Goal: Use online tool/utility: Utilize a website feature to perform a specific function

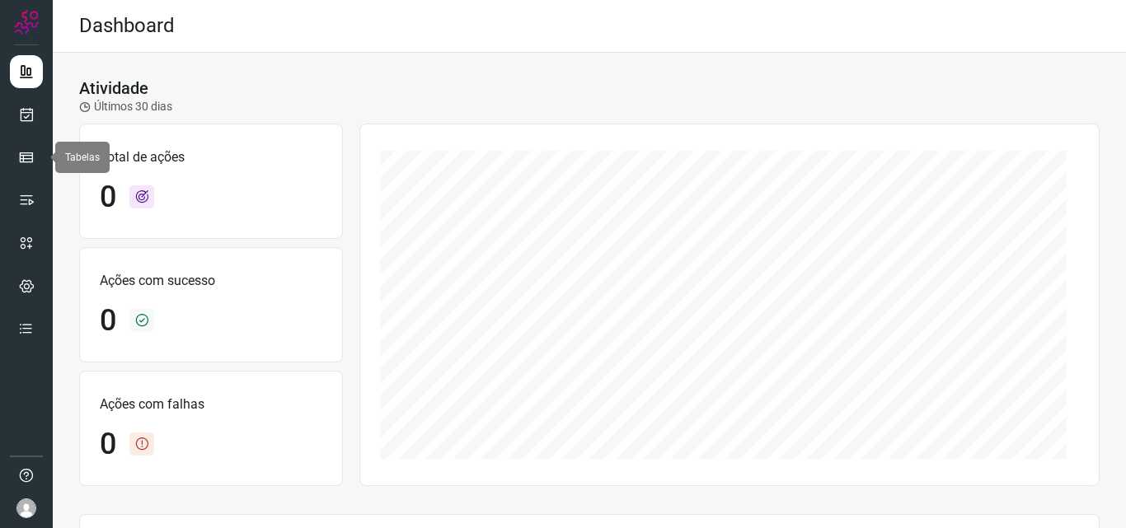
click at [47, 152] on div at bounding box center [26, 264] width 53 height 528
click at [39, 148] on link at bounding box center [26, 157] width 33 height 33
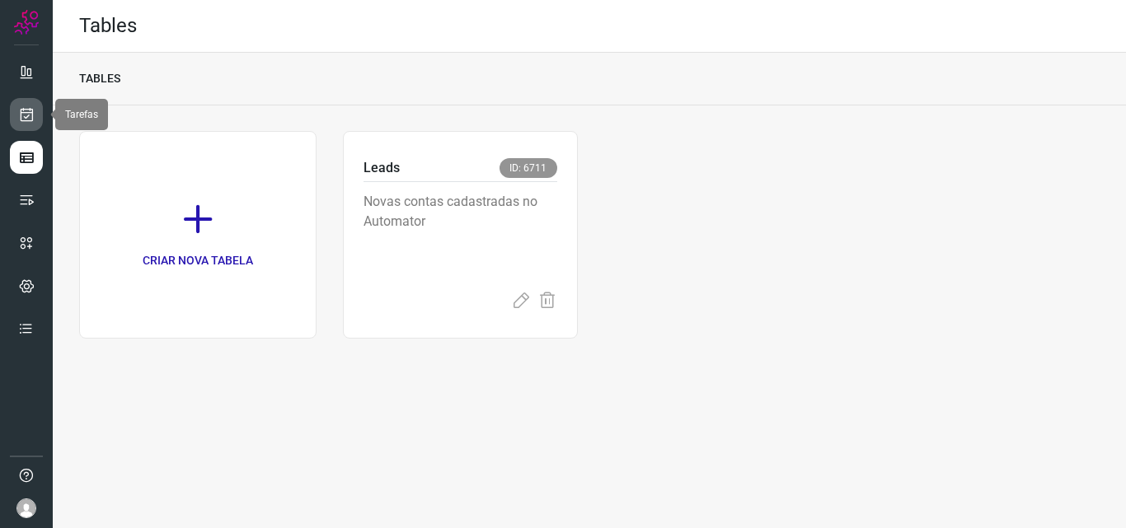
click at [16, 123] on link at bounding box center [26, 114] width 33 height 33
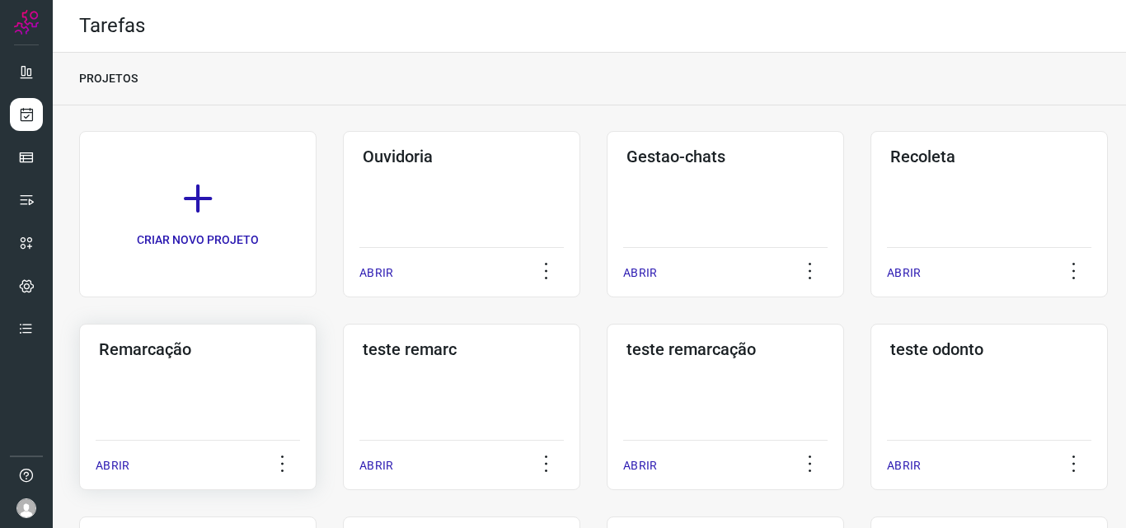
click at [203, 421] on div "Remarcação ABRIR" at bounding box center [197, 407] width 237 height 167
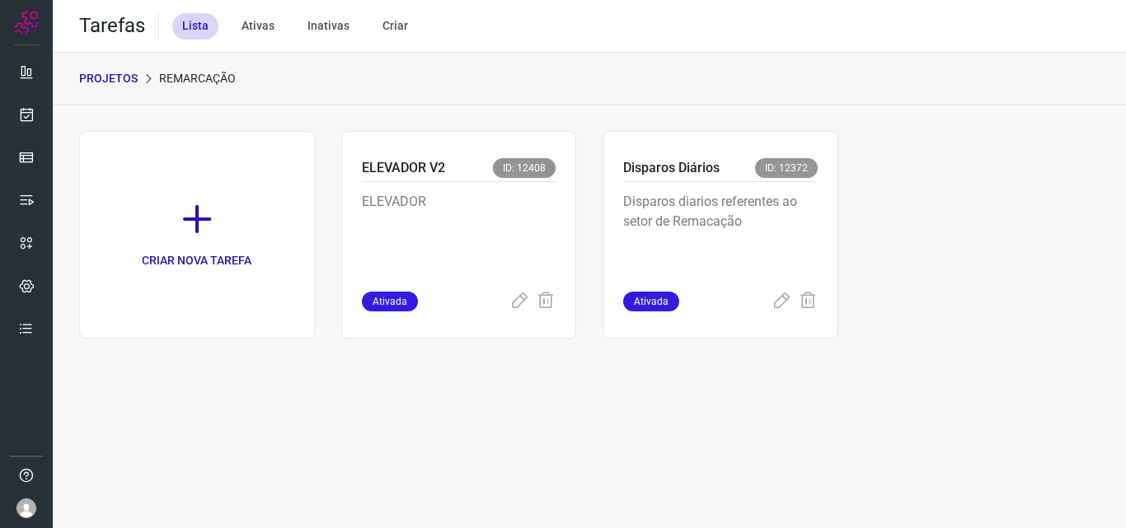
click at [752, 257] on p "Disparos diarios referentes ao setor de Remacação" at bounding box center [720, 233] width 195 height 82
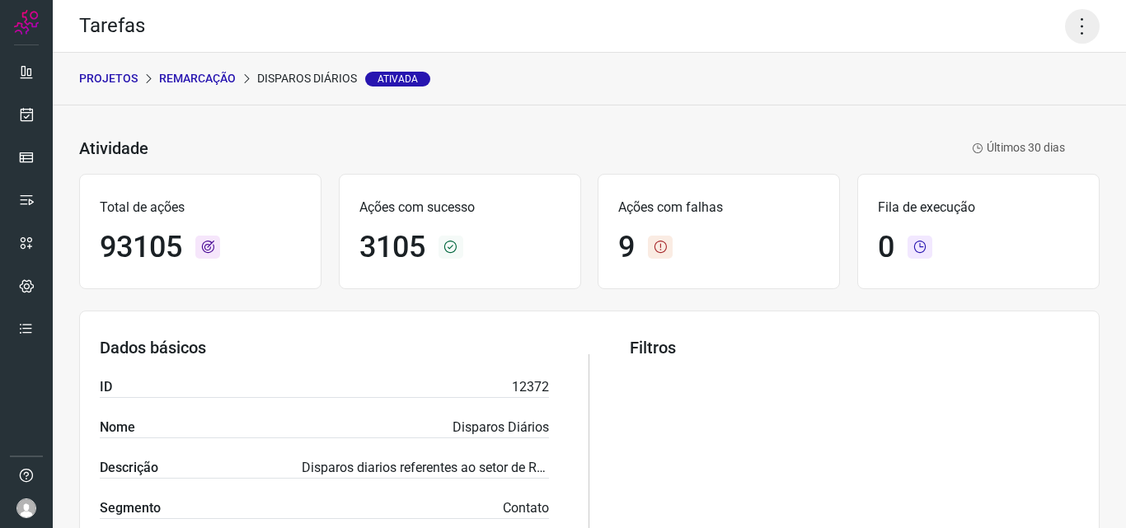
click at [1065, 23] on icon at bounding box center [1082, 26] width 35 height 35
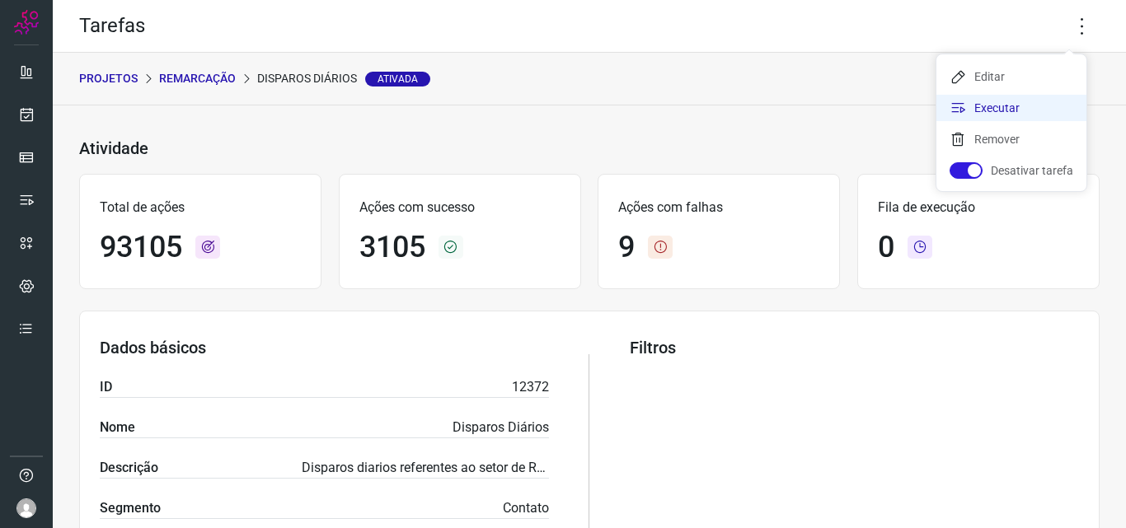
click at [1038, 98] on li "Executar" at bounding box center [1012, 108] width 150 height 26
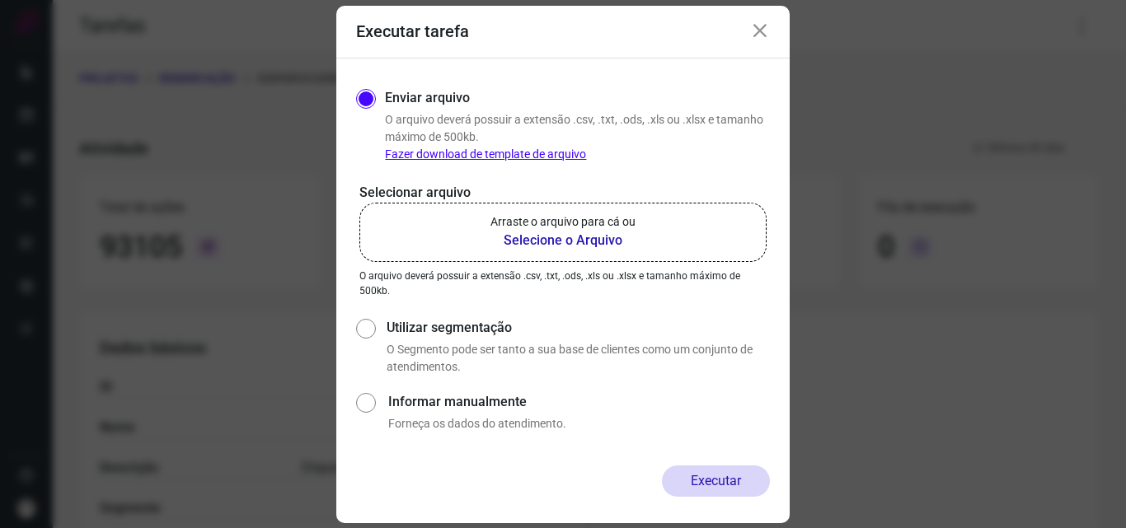
click at [636, 242] on label "Arraste o arquivo para cá ou Selecione o Arquivo" at bounding box center [562, 232] width 407 height 59
click at [0, 0] on input "Arraste o arquivo para cá ou Selecione o Arquivo" at bounding box center [0, 0] width 0 height 0
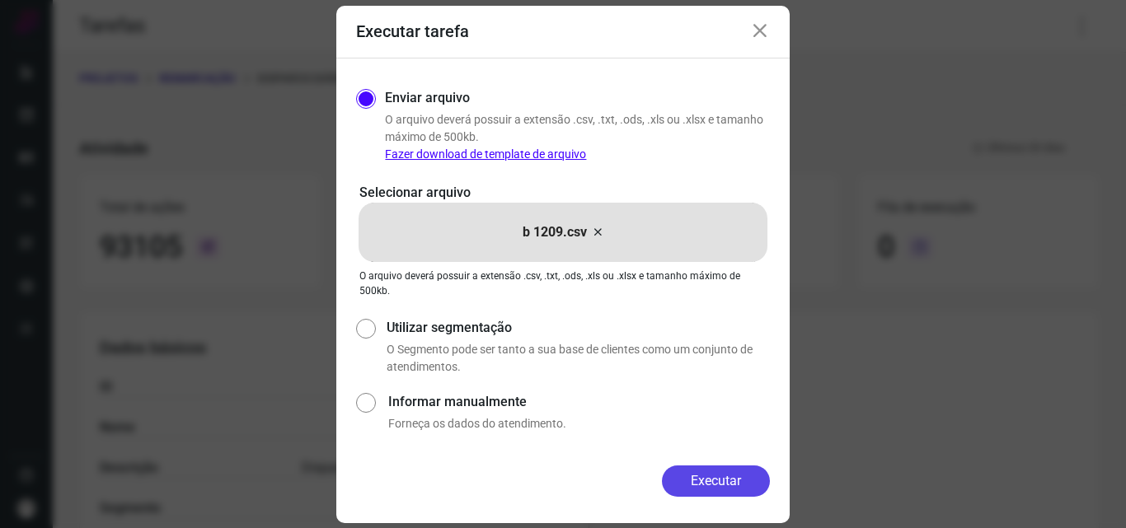
click at [692, 471] on button "Executar" at bounding box center [716, 481] width 108 height 31
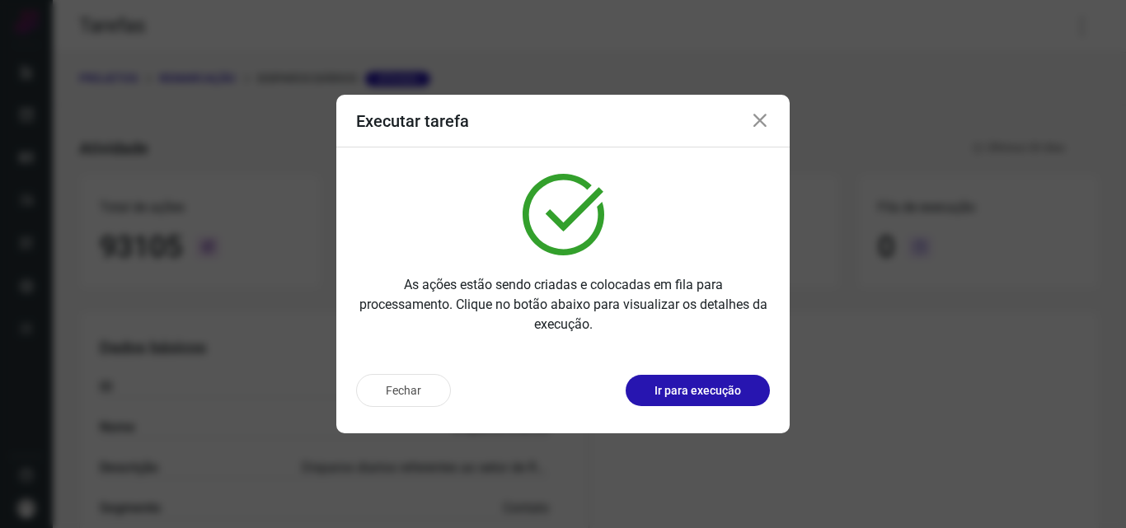
click at [701, 395] on p "Ir para execução" at bounding box center [698, 391] width 87 height 17
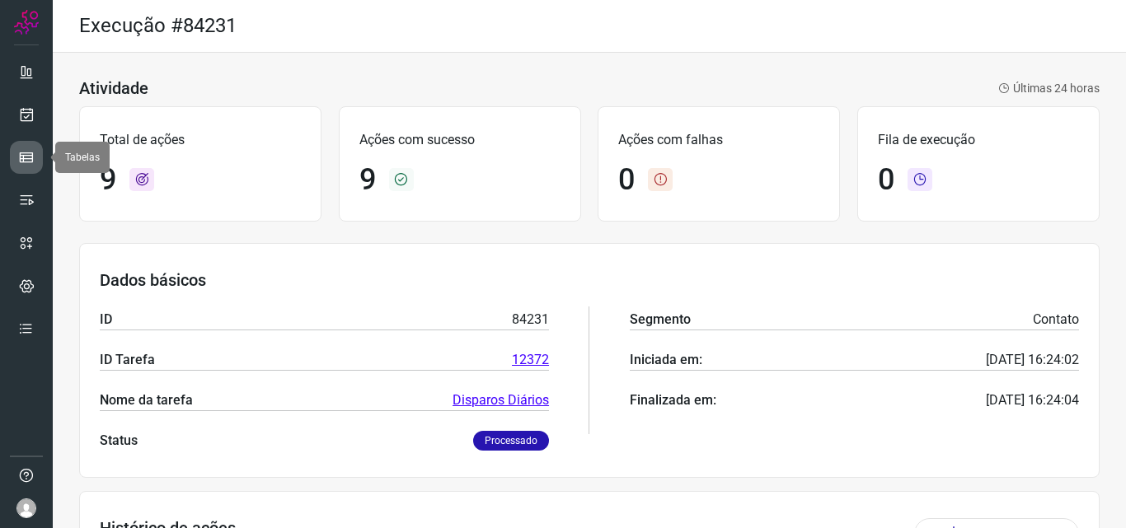
click at [29, 146] on link at bounding box center [26, 157] width 33 height 33
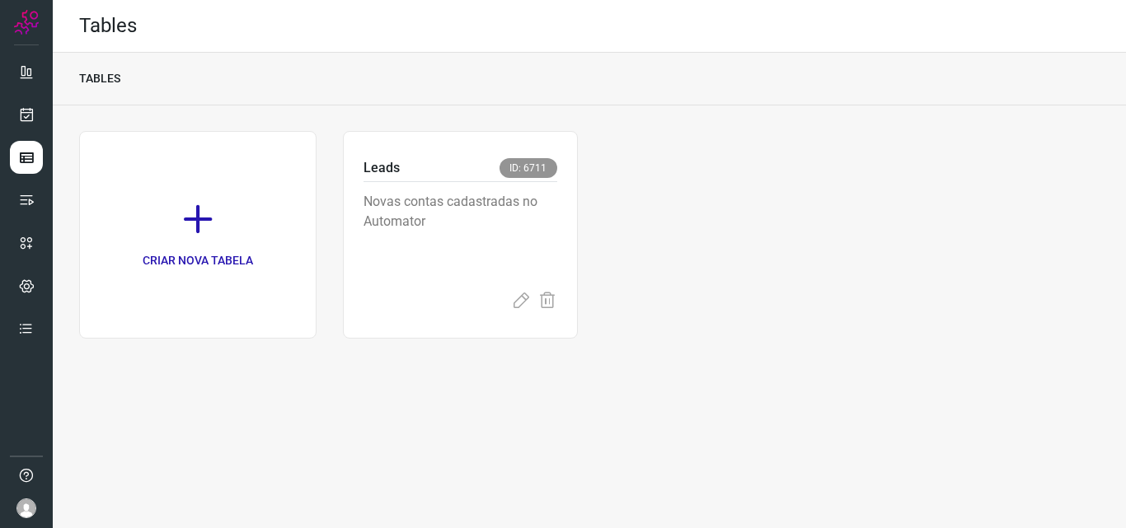
click at [44, 110] on div at bounding box center [26, 264] width 53 height 528
click at [36, 107] on link at bounding box center [26, 114] width 33 height 33
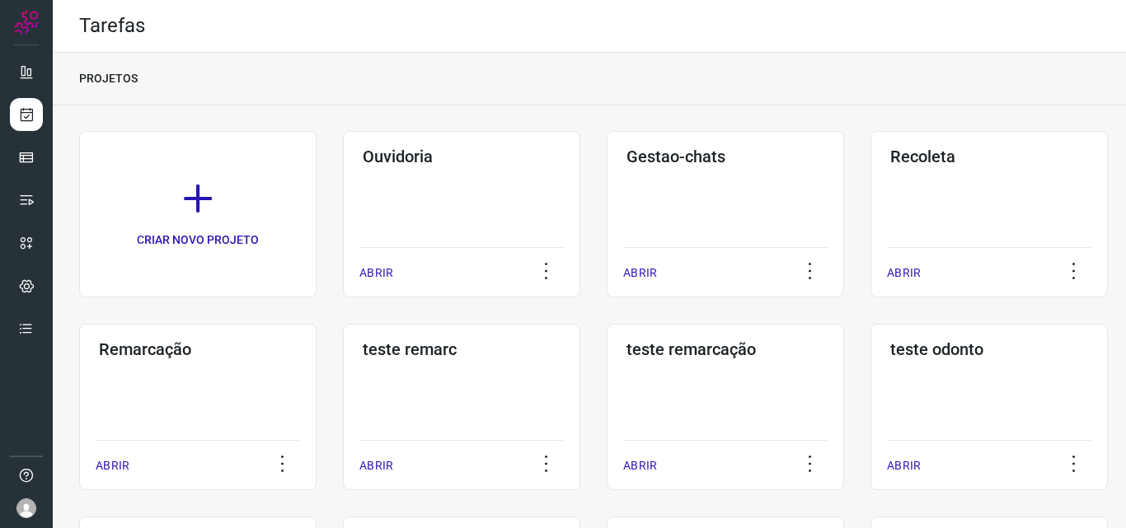
click at [204, 394] on div "Remarcação ABRIR" at bounding box center [197, 407] width 237 height 167
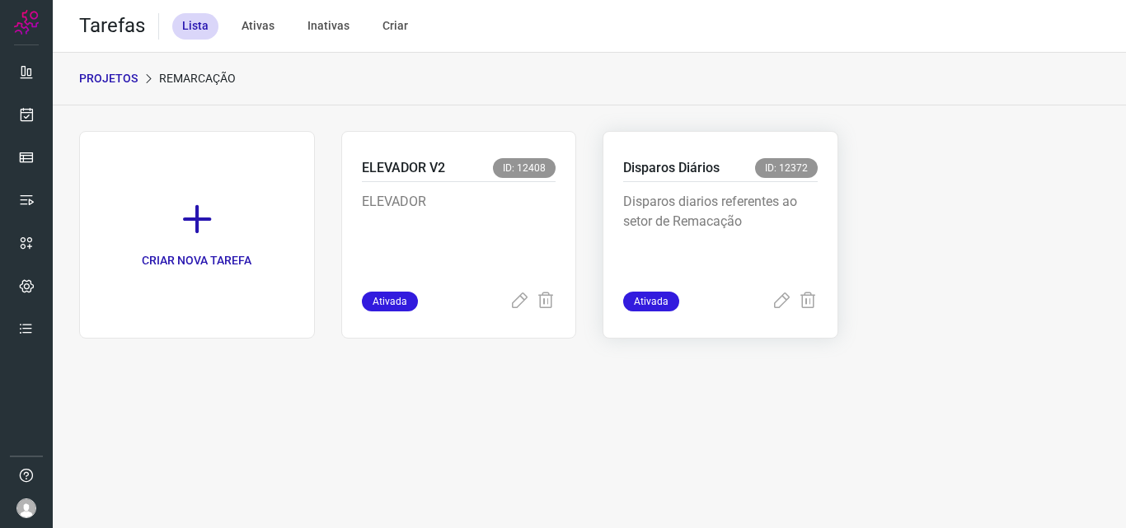
click at [772, 226] on p "Disparos diarios referentes ao setor de Remacação" at bounding box center [720, 233] width 195 height 82
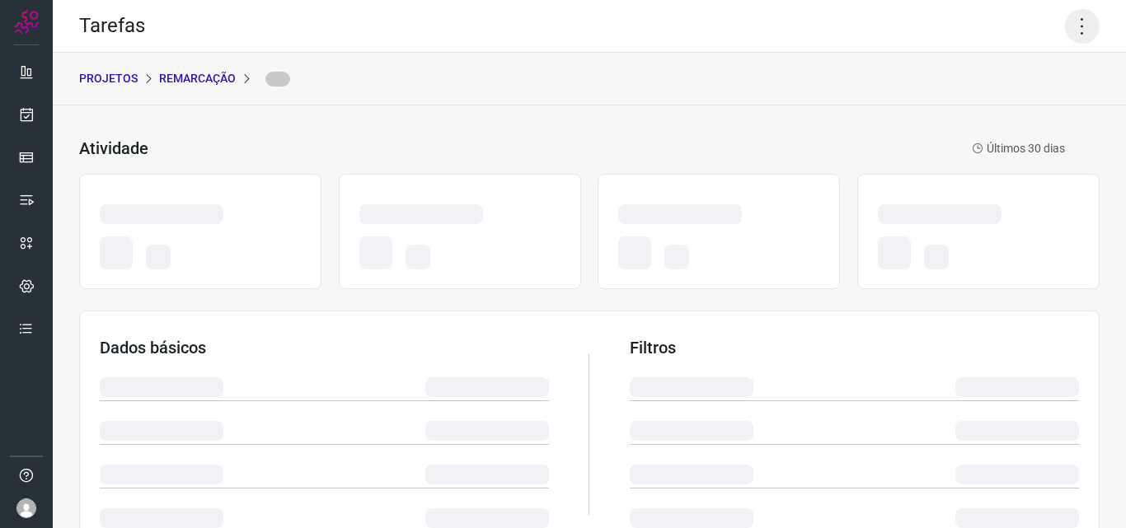
click at [1069, 25] on icon at bounding box center [1082, 26] width 35 height 35
click at [1071, 26] on icon at bounding box center [1082, 26] width 35 height 35
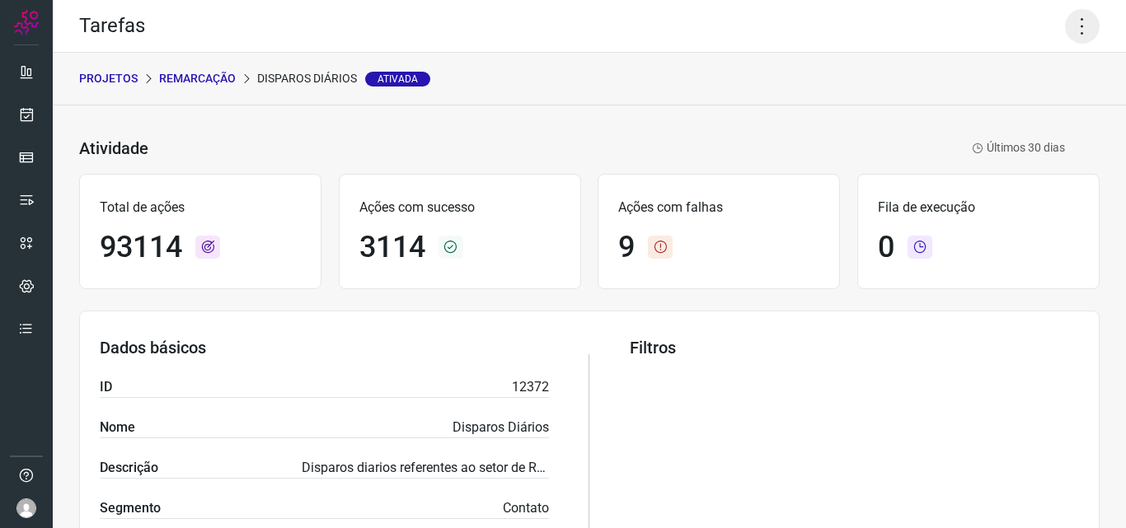
click at [1070, 32] on icon at bounding box center [1082, 26] width 35 height 35
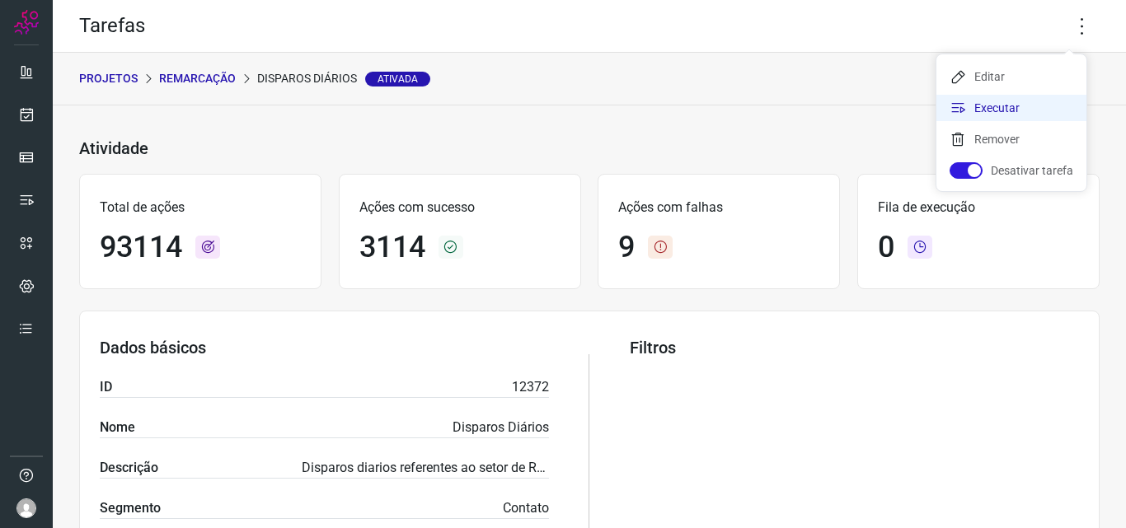
click at [1045, 108] on li "Executar" at bounding box center [1012, 108] width 150 height 26
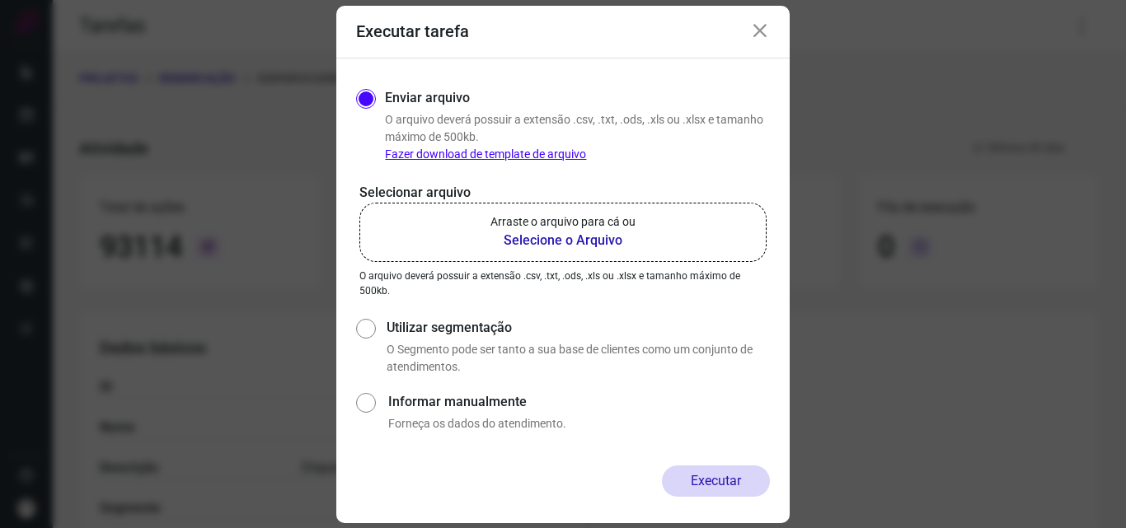
click at [631, 232] on b "Selecione o Arquivo" at bounding box center [563, 241] width 145 height 20
click at [0, 0] on input "Arraste o arquivo para cá ou Selecione o Arquivo" at bounding box center [0, 0] width 0 height 0
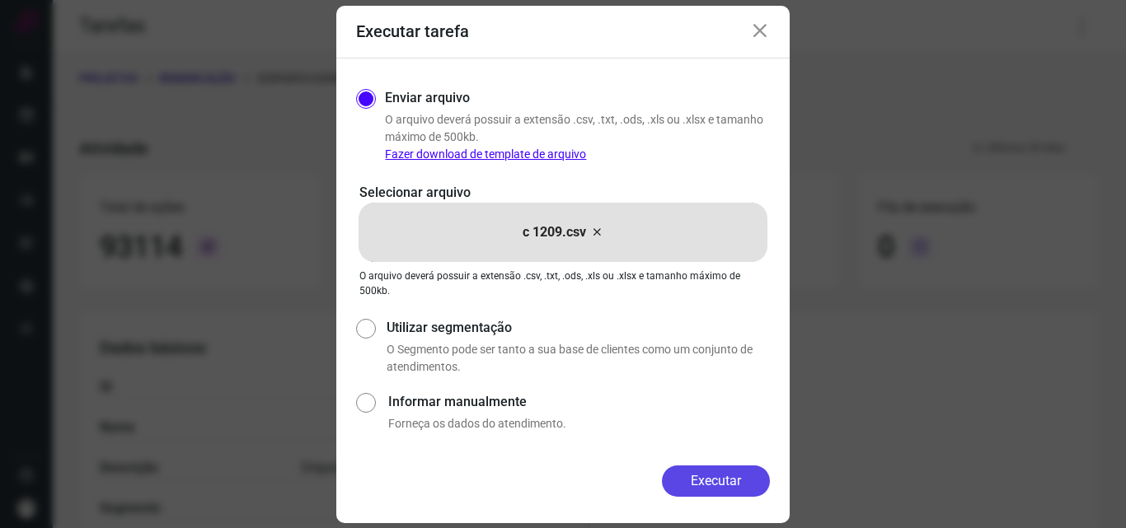
click at [693, 469] on button "Executar" at bounding box center [716, 481] width 108 height 31
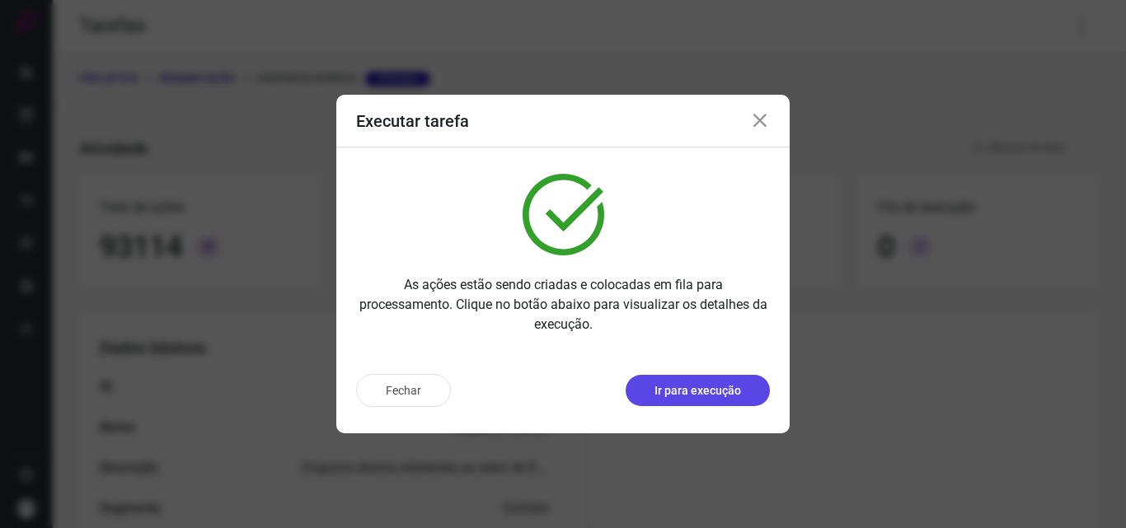
click at [743, 389] on button "Ir para execução" at bounding box center [698, 390] width 144 height 31
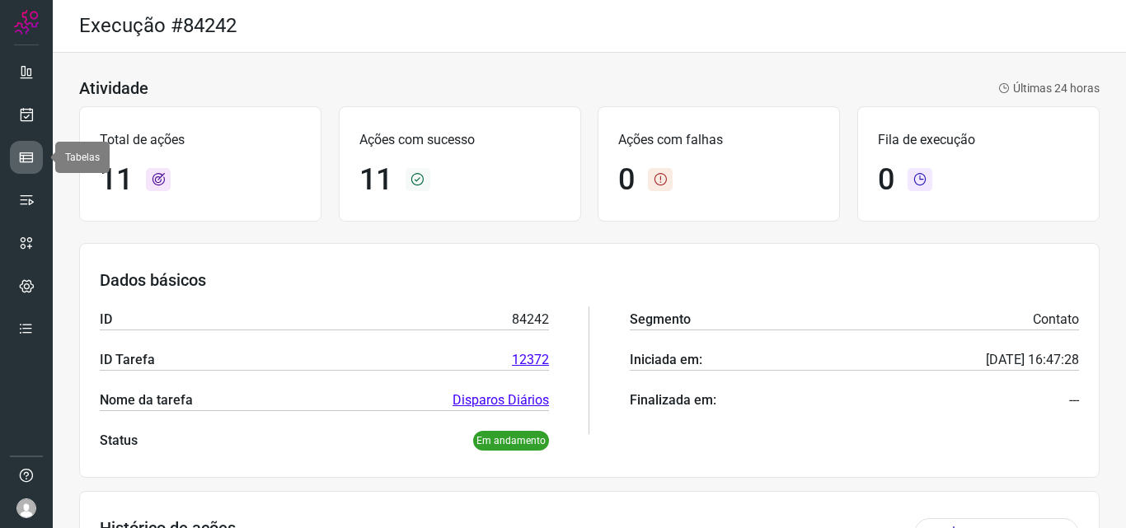
click at [24, 162] on icon at bounding box center [26, 157] width 16 height 16
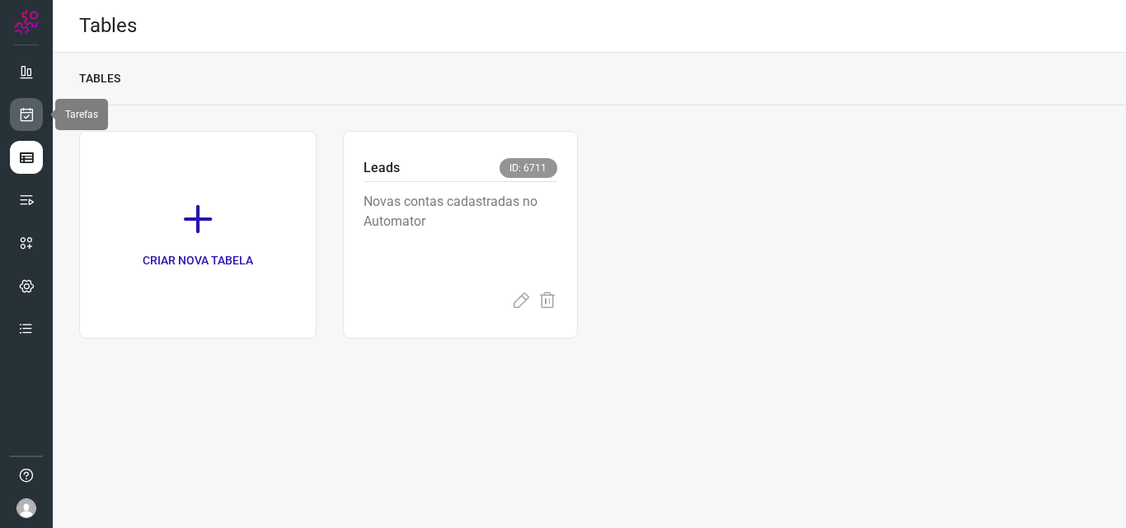
click at [36, 123] on link at bounding box center [26, 114] width 33 height 33
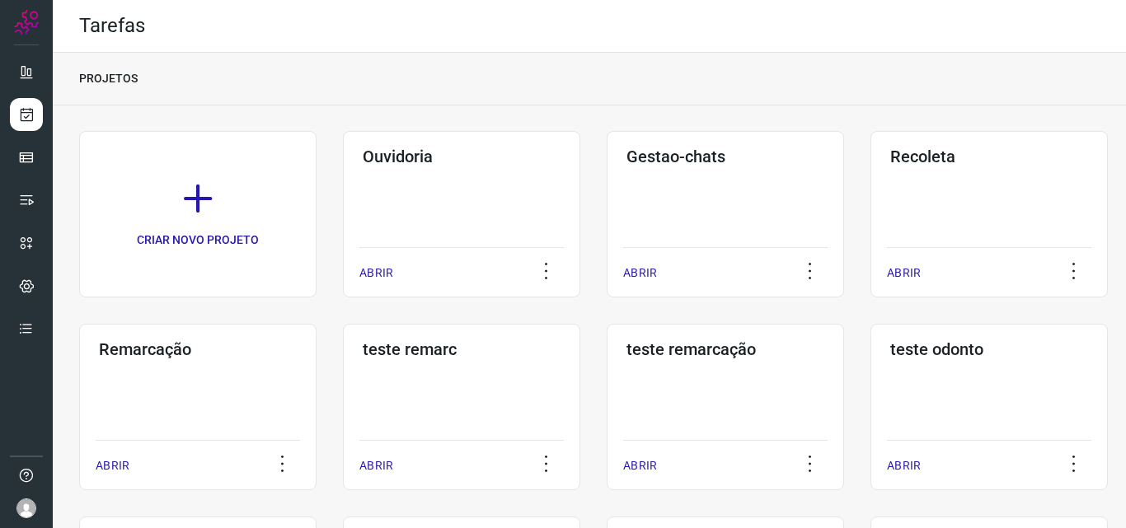
click at [237, 392] on div "Remarcação ABRIR" at bounding box center [197, 407] width 237 height 167
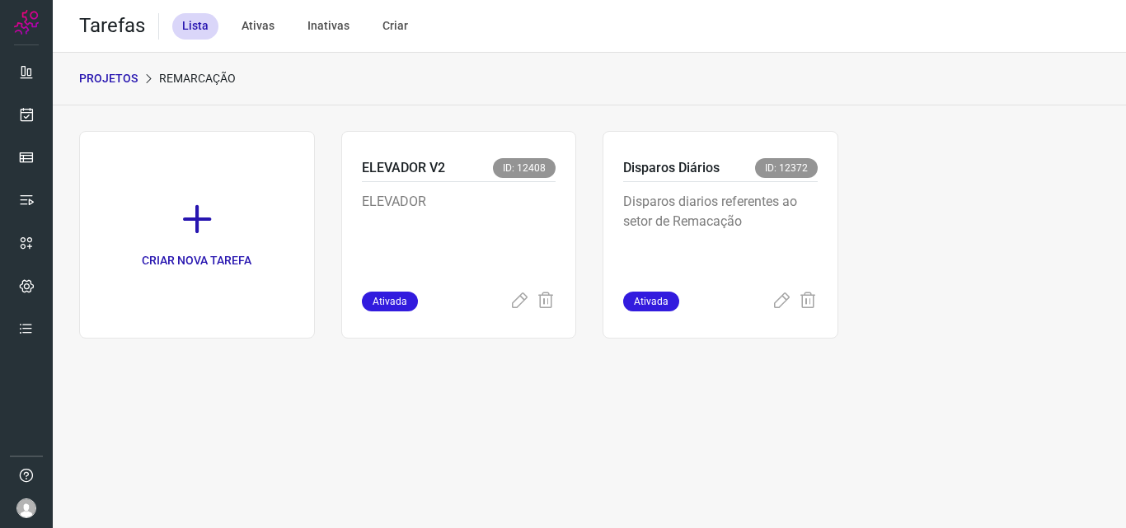
click at [740, 248] on p "Disparos diarios referentes ao setor de Remacação" at bounding box center [720, 233] width 195 height 82
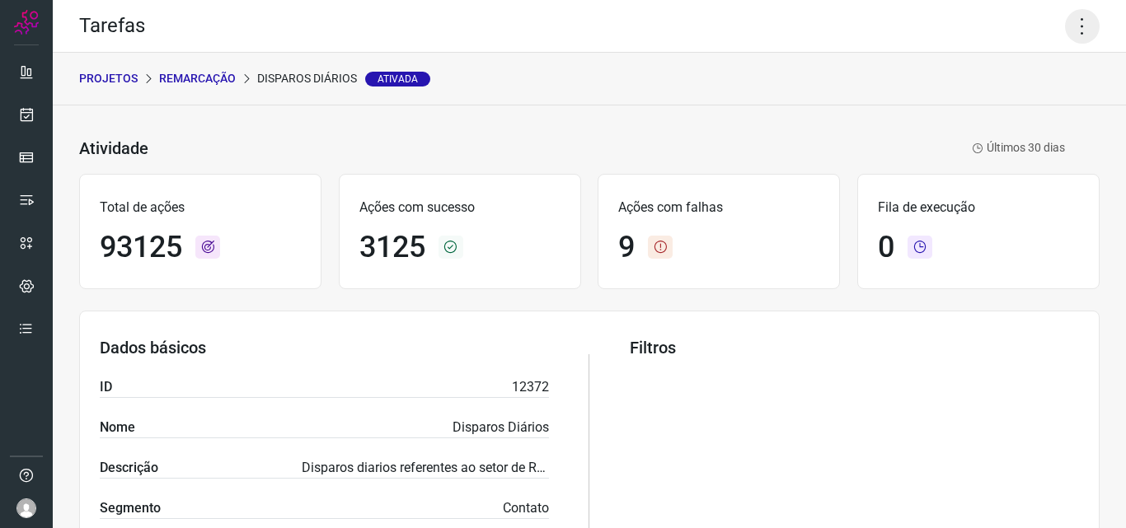
click at [1070, 26] on icon at bounding box center [1082, 26] width 35 height 35
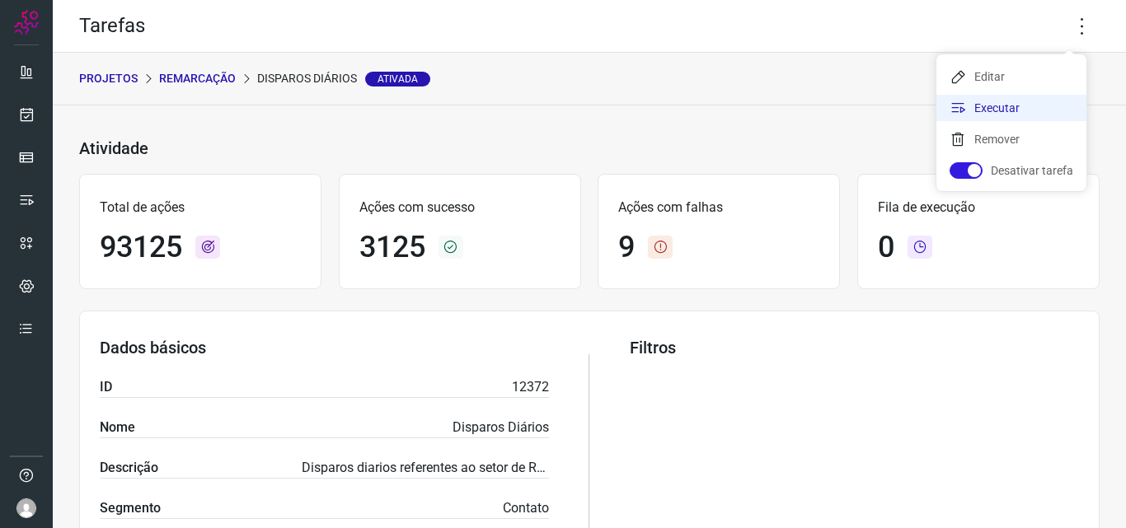
click at [1026, 99] on li "Executar" at bounding box center [1012, 108] width 150 height 26
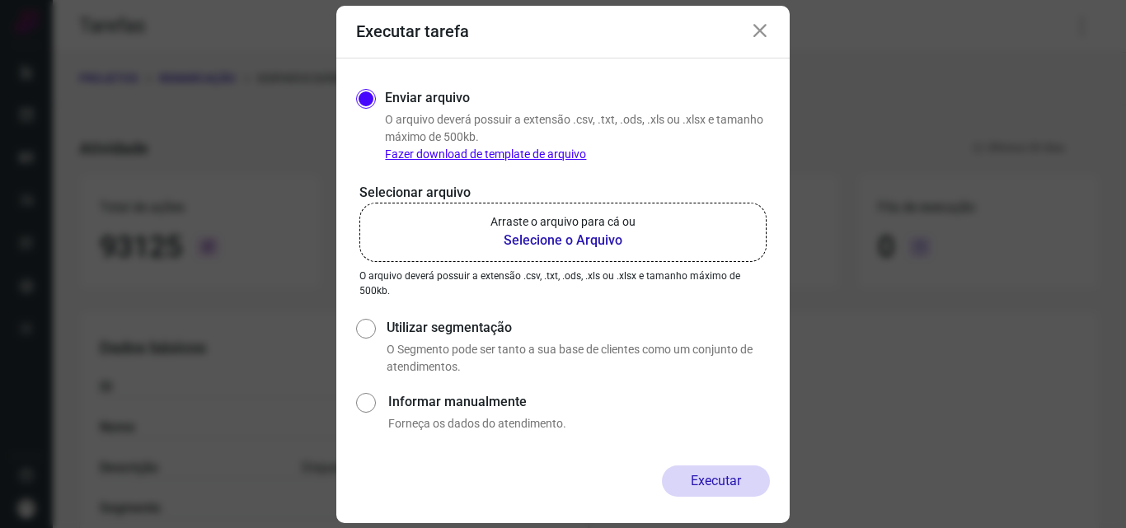
click at [658, 221] on label "Arraste o arquivo para cá ou Selecione o Arquivo" at bounding box center [562, 232] width 407 height 59
click at [0, 0] on input "Arraste o arquivo para cá ou Selecione o Arquivo" at bounding box center [0, 0] width 0 height 0
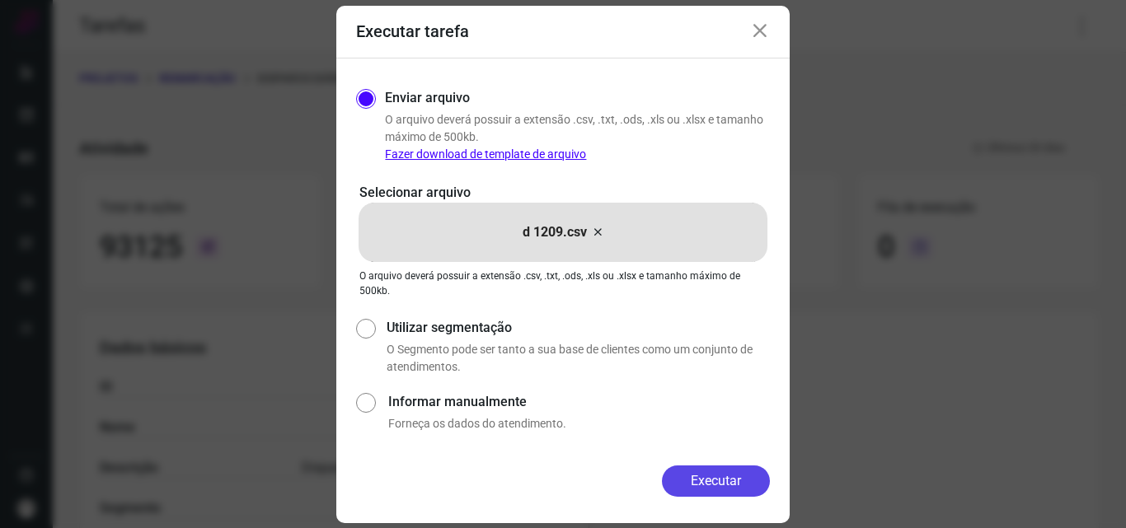
click at [704, 470] on button "Executar" at bounding box center [716, 481] width 108 height 31
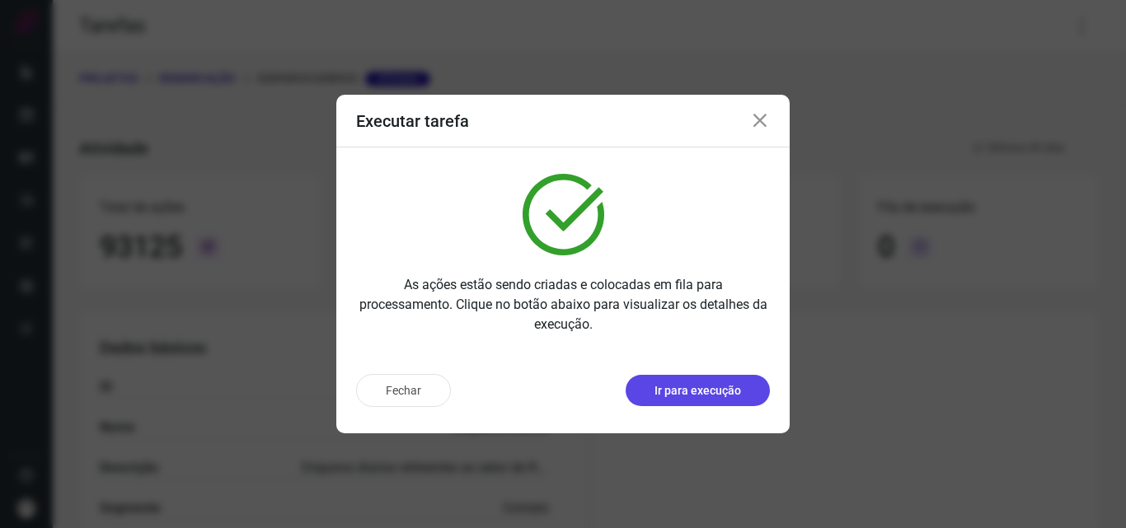
click at [708, 386] on p "Ir para execução" at bounding box center [698, 391] width 87 height 17
